Goal: Entertainment & Leisure: Consume media (video, audio)

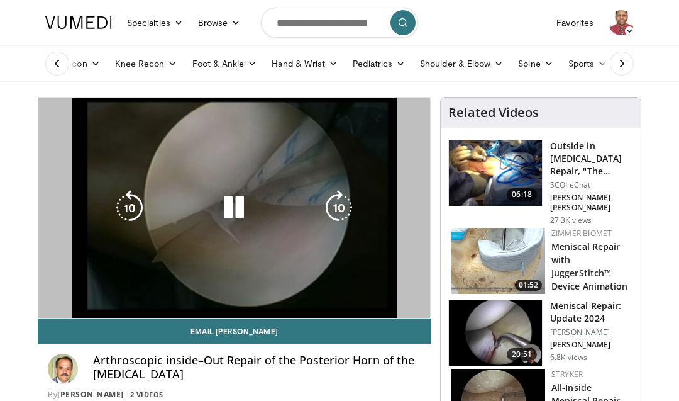
click at [396, 318] on span "Video Player" at bounding box center [393, 330] width 18 height 25
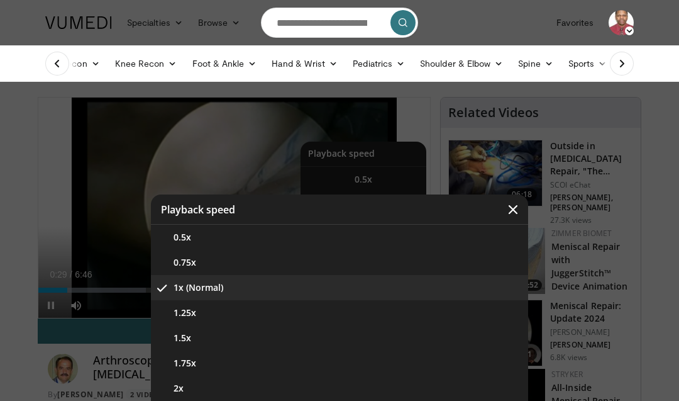
click at [515, 216] on icon "Video Player" at bounding box center [513, 209] width 13 height 13
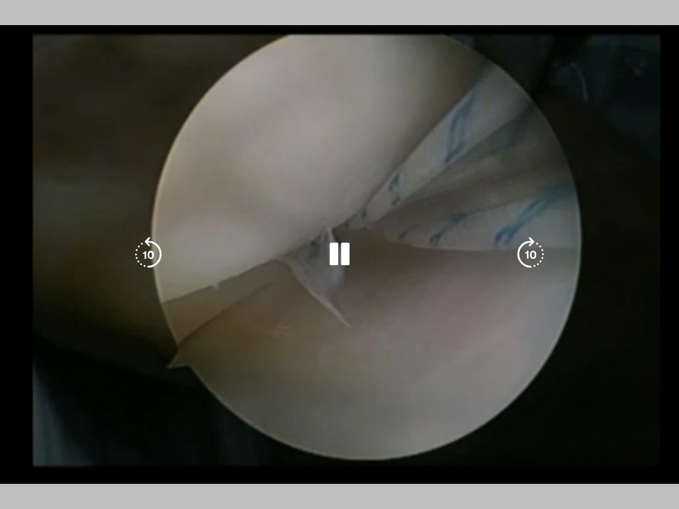
click at [554, 310] on div "10 seconds Tap to unmute" at bounding box center [339, 254] width 679 height 509
click at [107, 284] on div "10 seconds Tap to unmute" at bounding box center [339, 254] width 679 height 509
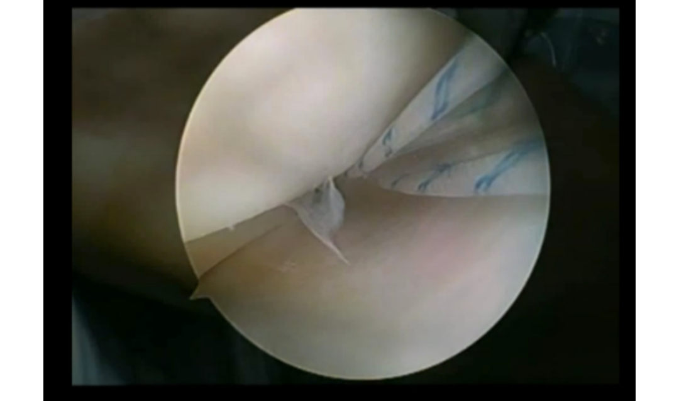
scroll to position [128, 0]
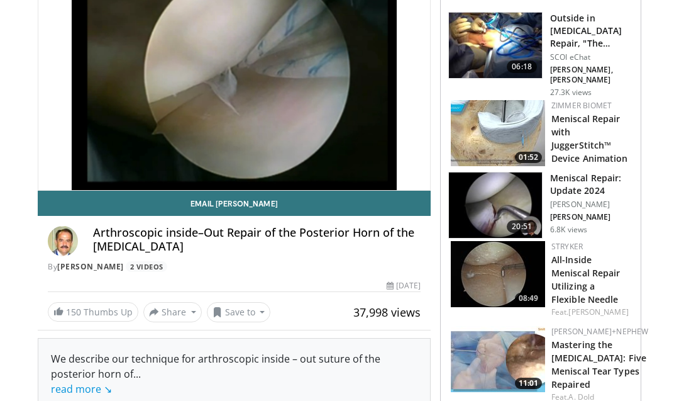
click at [229, 308] on button "Save to" at bounding box center [239, 312] width 64 height 20
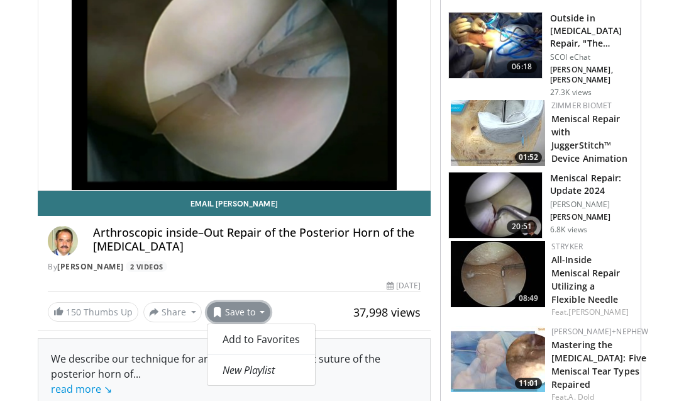
click at [228, 335] on span "Add to Favorites" at bounding box center [261, 339] width 77 height 14
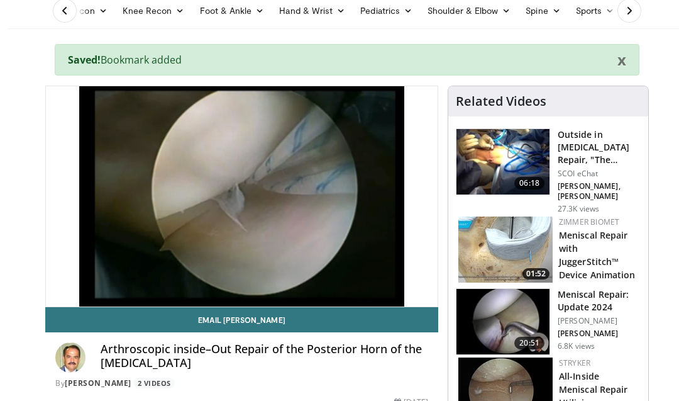
scroll to position [0, 0]
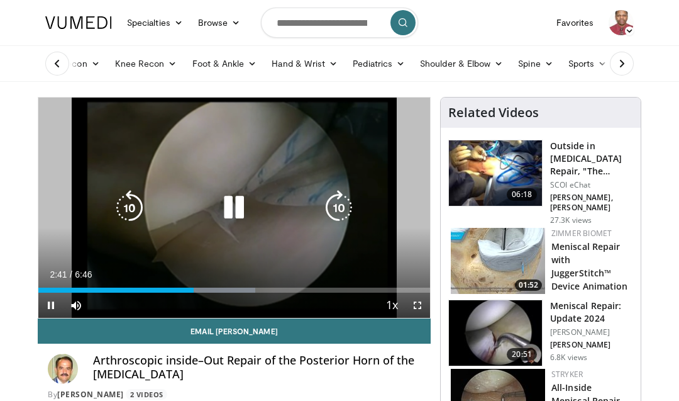
click at [228, 202] on icon "Video Player" at bounding box center [233, 207] width 35 height 35
